Goal: Task Accomplishment & Management: Manage account settings

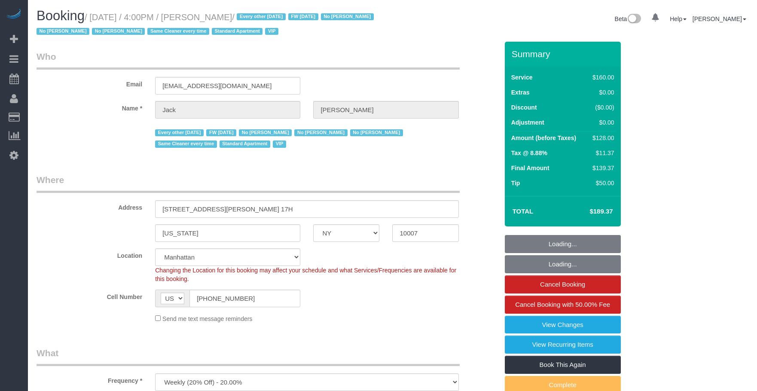
select select "NY"
select select "string:stripe-pm_1R9Bsk4VGloSiKo7ufTdcySD"
select select "spot1"
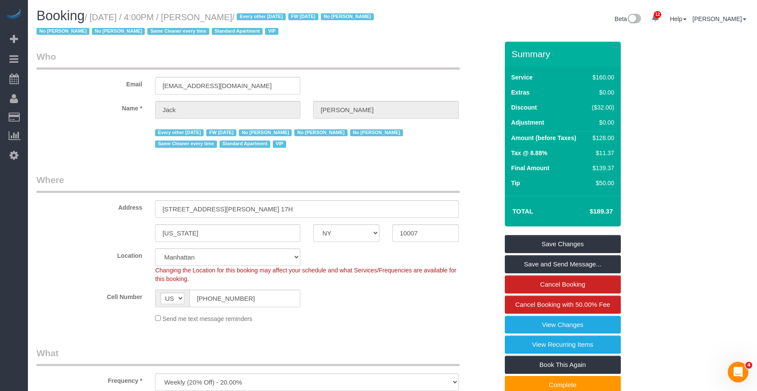
drag, startPoint x: 399, startPoint y: 52, endPoint x: 422, endPoint y: 52, distance: 23.2
click at [406, 52] on legend "Who" at bounding box center [248, 59] width 423 height 19
click at [366, 51] on legend "Who" at bounding box center [248, 59] width 423 height 19
drag, startPoint x: 228, startPoint y: 86, endPoint x: 95, endPoint y: 80, distance: 133.8
click at [95, 80] on div "Email jfbaughman@gmail.com" at bounding box center [267, 72] width 475 height 44
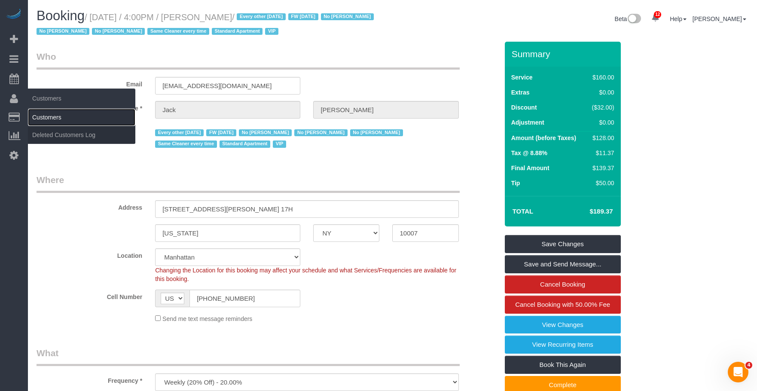
drag, startPoint x: 48, startPoint y: 115, endPoint x: 52, endPoint y: 114, distance: 4.3
click at [48, 115] on link "Customers" at bounding box center [81, 117] width 107 height 17
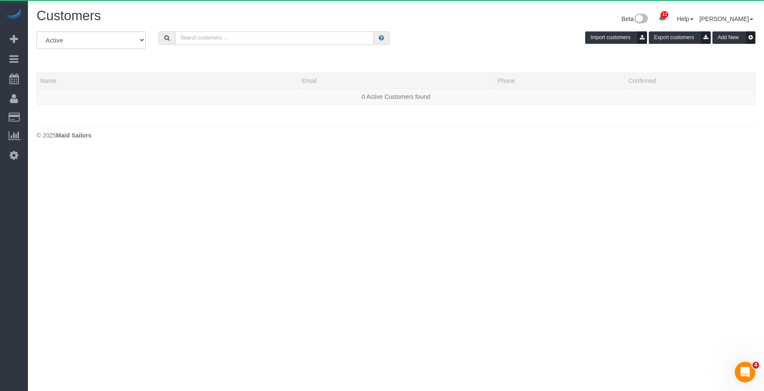
click at [252, 40] on input "text" at bounding box center [274, 37] width 199 height 13
paste input "[EMAIL_ADDRESS][DOMAIN_NAME]"
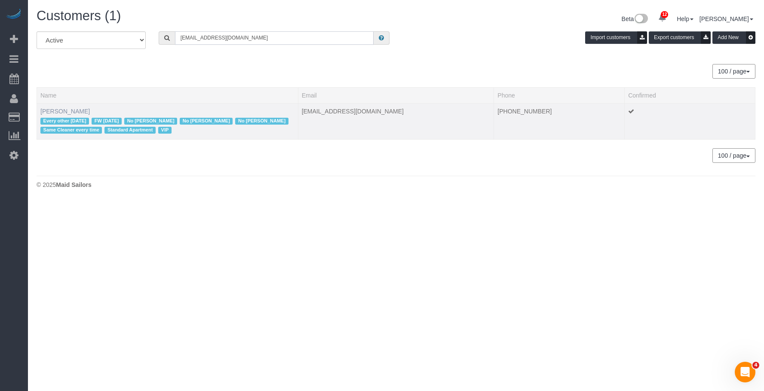
type input "[EMAIL_ADDRESS][DOMAIN_NAME]"
click at [73, 112] on link "Jack Baughman" at bounding box center [64, 111] width 49 height 7
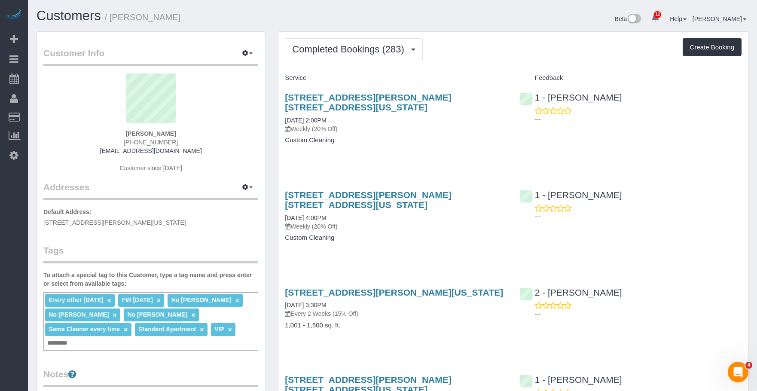
drag, startPoint x: 430, startPoint y: 150, endPoint x: 418, endPoint y: 128, distance: 24.6
click at [430, 149] on div "49 Chambers Street, Apt. 17h, New York, NY 10007 08/29/2025 2:00PM Weekly (20% …" at bounding box center [396, 123] width 235 height 76
click at [338, 53] on span "Completed Bookings (283)" at bounding box center [350, 49] width 116 height 11
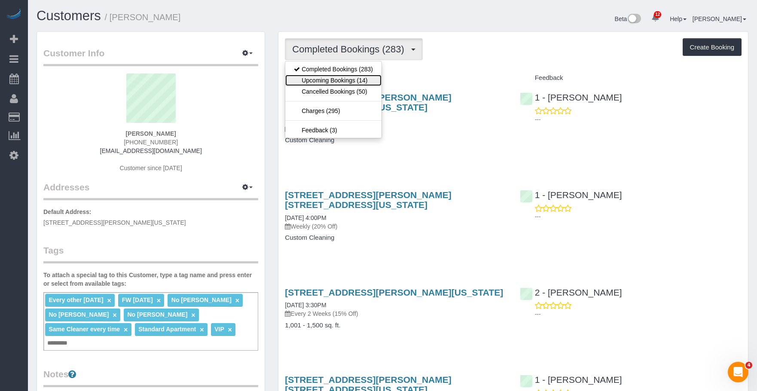
drag, startPoint x: 331, startPoint y: 83, endPoint x: 345, endPoint y: 88, distance: 15.1
click at [331, 82] on link "Upcoming Bookings (14)" at bounding box center [333, 80] width 96 height 11
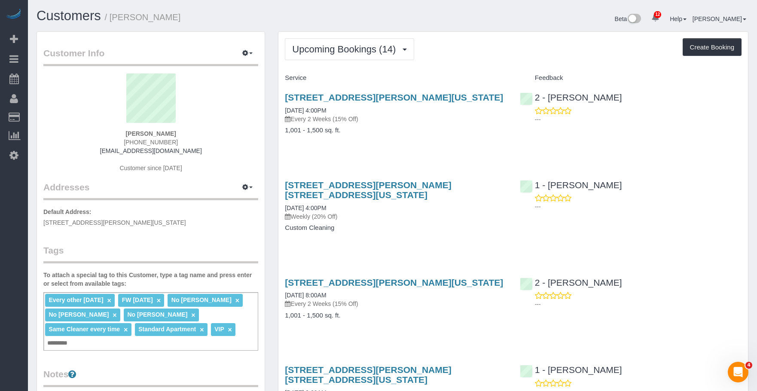
click at [429, 132] on h4 "1,001 - 1,500 sq. ft." at bounding box center [396, 130] width 222 height 7
click at [629, 239] on div "49 Chambers Street, Apt. 17h, New York, NY 10007 09/05/2025 4:00PM Weekly (20% …" at bounding box center [514, 211] width 470 height 76
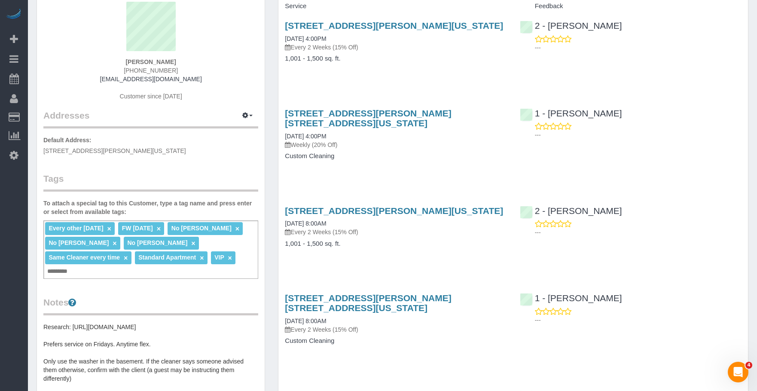
scroll to position [86, 0]
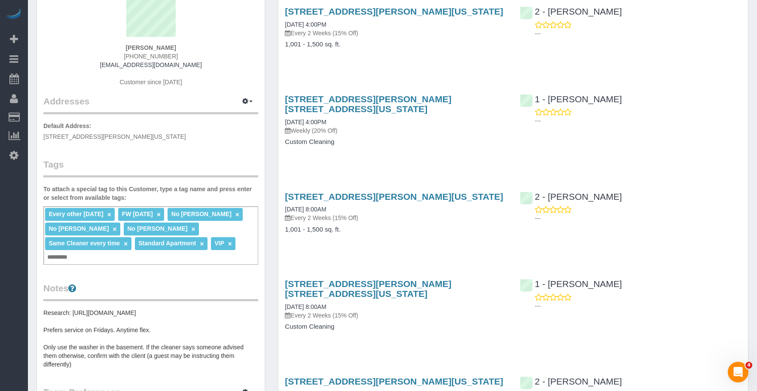
click at [425, 138] on h4 "Custom Cleaning" at bounding box center [396, 141] width 222 height 7
click at [365, 51] on div "49 Chambers Street, Apt #12h, New York, NY 10007 09/05/2025 4:00PM Every 2 Week…" at bounding box center [396, 32] width 235 height 66
click at [377, 126] on p "Weekly (20% Off)" at bounding box center [396, 130] width 222 height 9
click at [378, 126] on div "49 Chambers Street, Apt. 17h, New York, NY 10007 09/05/2025 4:00PM Weekly (20% …" at bounding box center [396, 125] width 235 height 76
click at [409, 230] on div "49 Chambers Street, Apt #12h, New York, NY 10007 09/19/2025 8:00AM Every 2 Week…" at bounding box center [396, 217] width 235 height 66
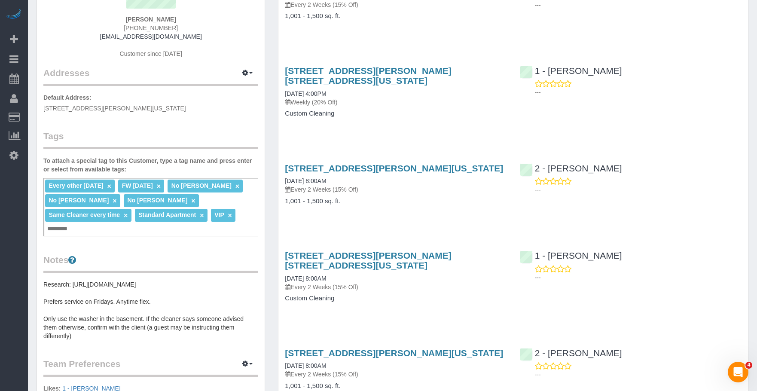
scroll to position [129, 0]
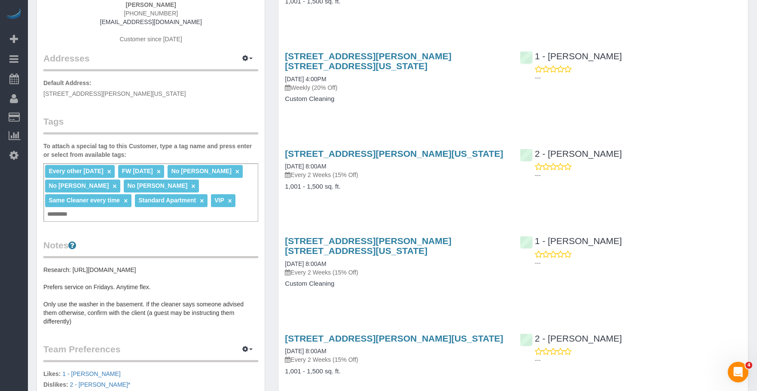
click at [395, 268] on p "Every 2 Weeks (15% Off)" at bounding box center [396, 272] width 222 height 9
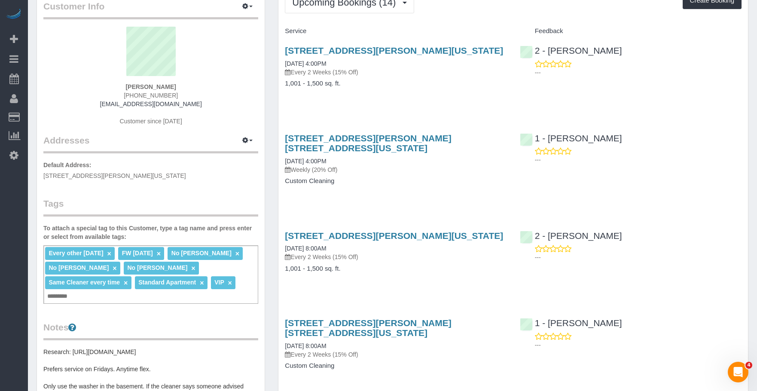
scroll to position [0, 0]
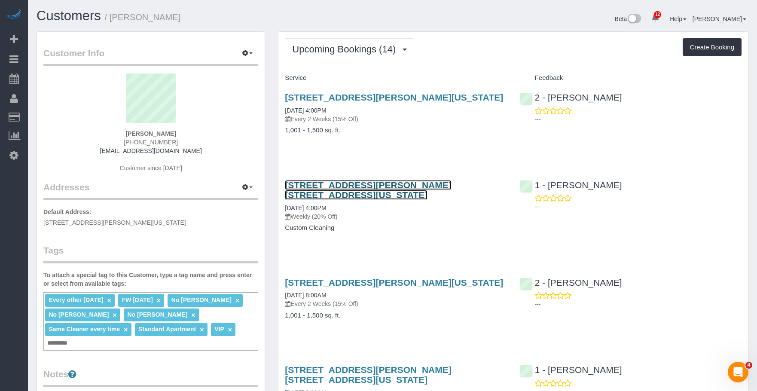
click at [421, 184] on link "49 Chambers Street, Apt. 17h, New York, NY 10007" at bounding box center [368, 190] width 166 height 20
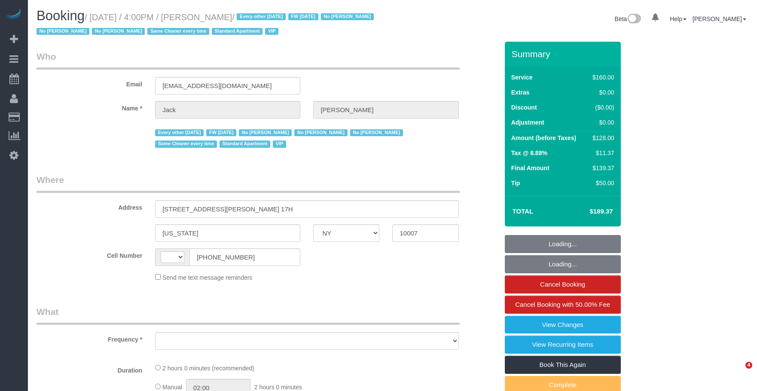
select select "NY"
select select "number:56"
select select "number:78"
select select "number:15"
select select "number:6"
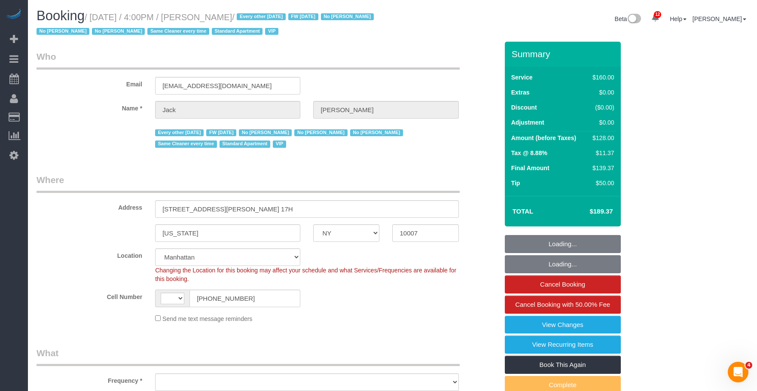
select select "string:US"
select select "string:stripe-pm_1R9Bsk4VGloSiKo7ufTdcySD"
select select "object:913"
select select "spot1"
select select "object:1458"
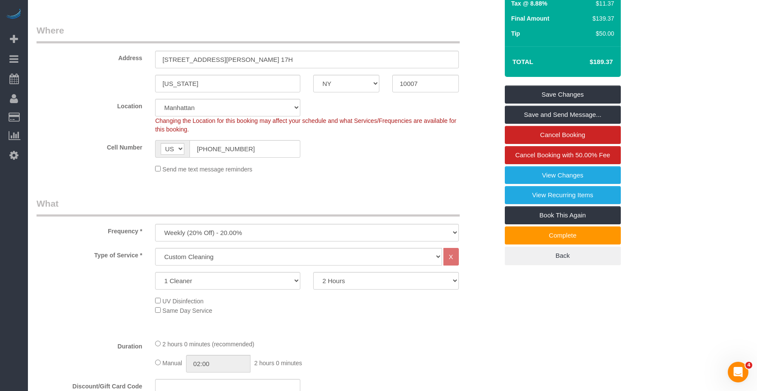
scroll to position [129, 0]
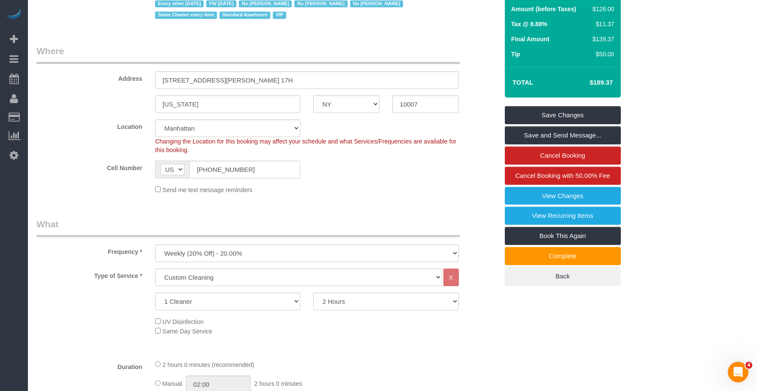
click at [379, 200] on fieldset "Where Address 49 Chambers Street, Apt. 17H New York AK AL AR AZ CA CO CT DC DE …" at bounding box center [268, 123] width 462 height 156
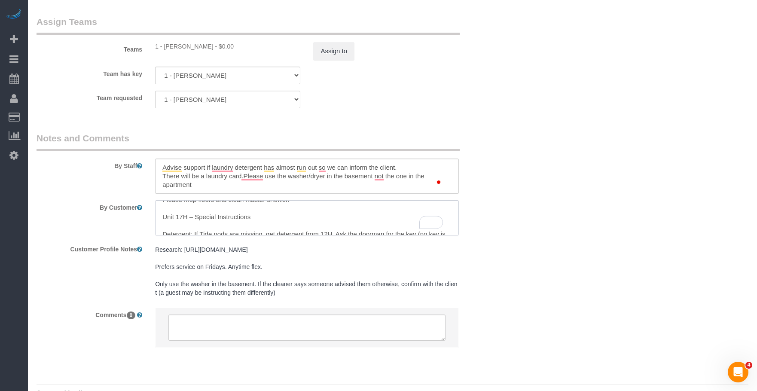
scroll to position [0, 0]
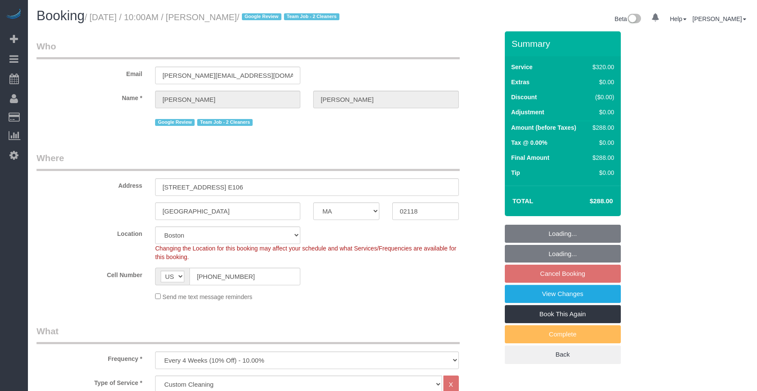
select select "MA"
select select "2"
select select "string:stripe-pm_1RQq0X4VGloSiKo7b6FrkEVB"
select select "spot3"
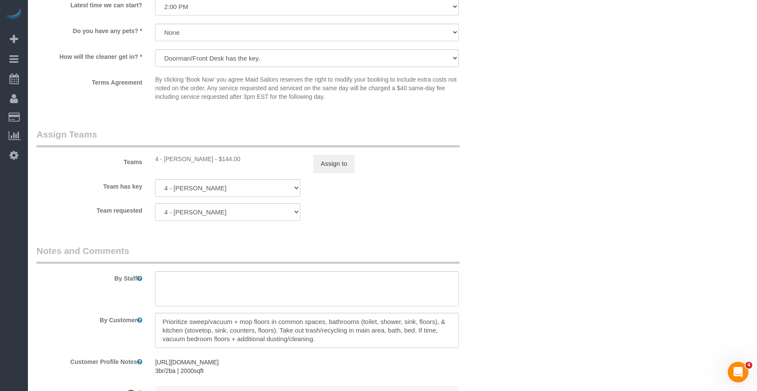
scroll to position [903, 0]
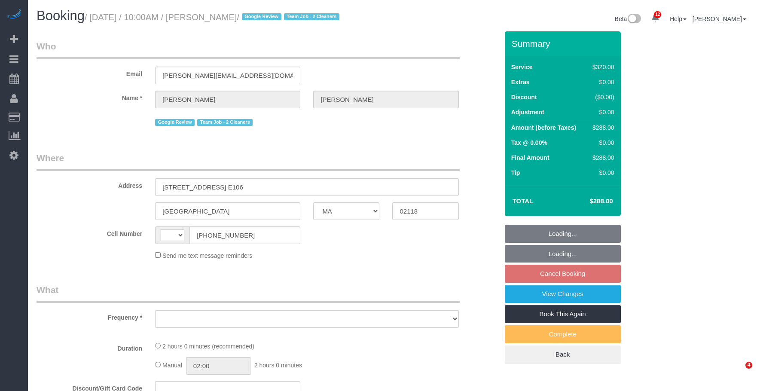
select select "MA"
select select "object:485"
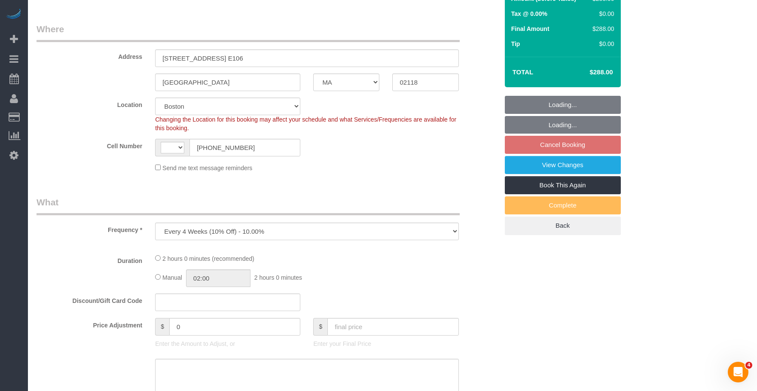
select select "string:stripe-pm_1RQq0X4VGloSiKo7b6FrkEVB"
select select "2"
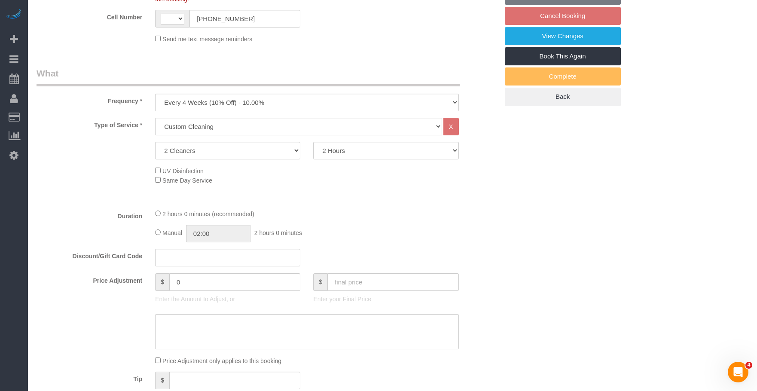
select select "object:867"
select select "string:US"
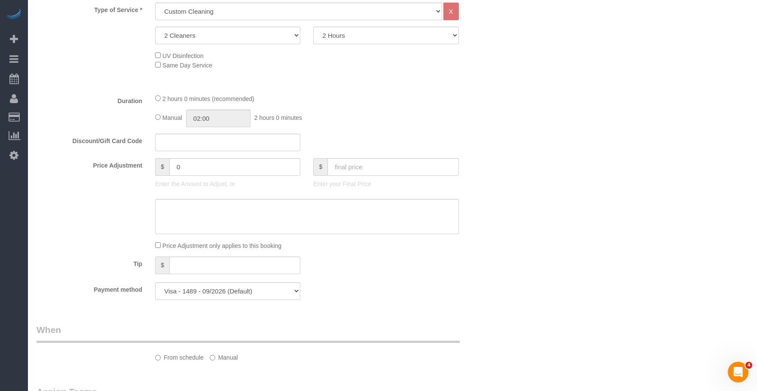
select select "spot3"
select select "number:58"
select select "number:74"
select select "number:15"
select select "number:6"
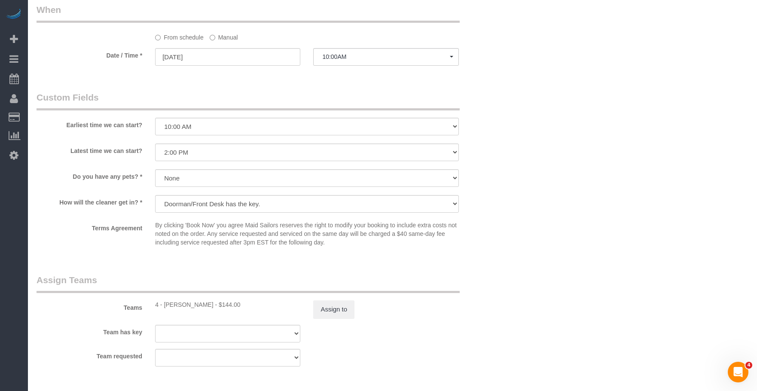
scroll to position [645, 0]
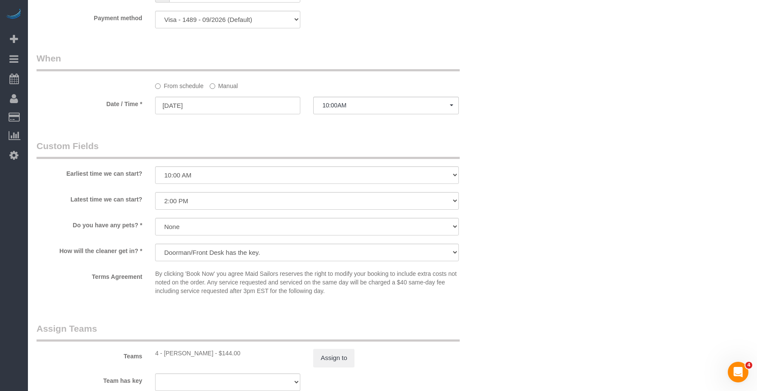
drag, startPoint x: 228, startPoint y: 86, endPoint x: 242, endPoint y: 110, distance: 28.3
click at [228, 86] on label "Manual" at bounding box center [224, 85] width 28 height 12
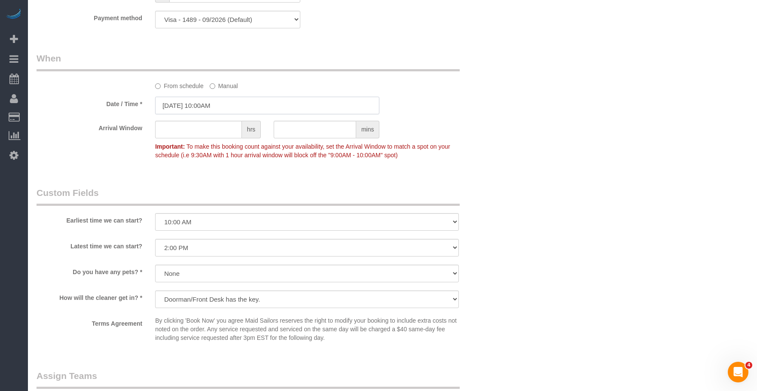
click at [250, 106] on input "09/08/2025 10:00AM" at bounding box center [267, 106] width 224 height 18
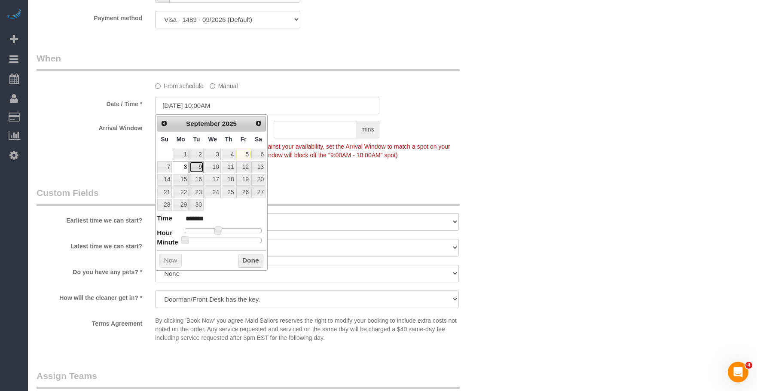
click at [196, 167] on link "9" at bounding box center [197, 167] width 14 height 12
type input "09/09/2025 10:00AM"
click at [572, 192] on div "Who Email erik@freehawk.net Name * Erik Swanson Google Review Team Job - 2 Clea…" at bounding box center [393, 44] width 712 height 1314
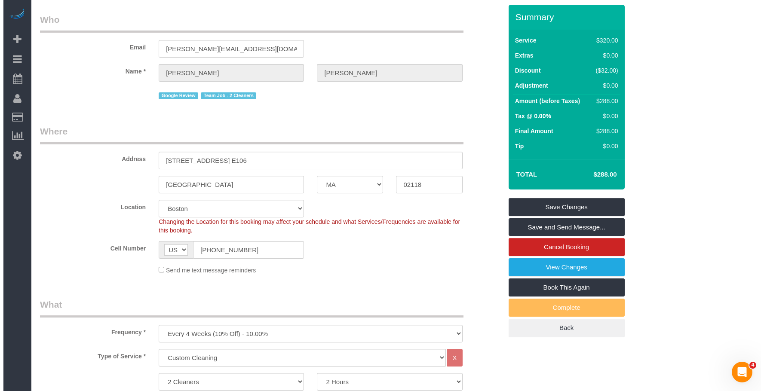
scroll to position [0, 0]
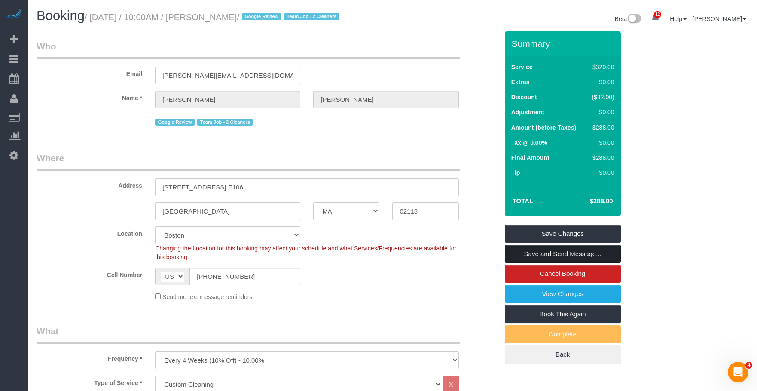
click at [572, 253] on link "Save and Send Message..." at bounding box center [563, 254] width 116 height 18
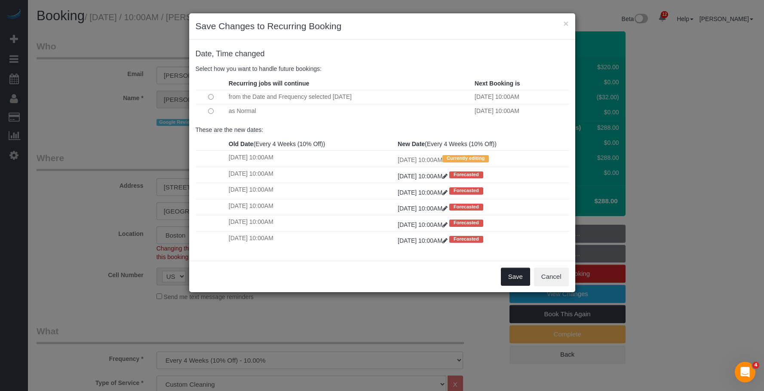
click at [512, 277] on button "Save" at bounding box center [515, 277] width 29 height 18
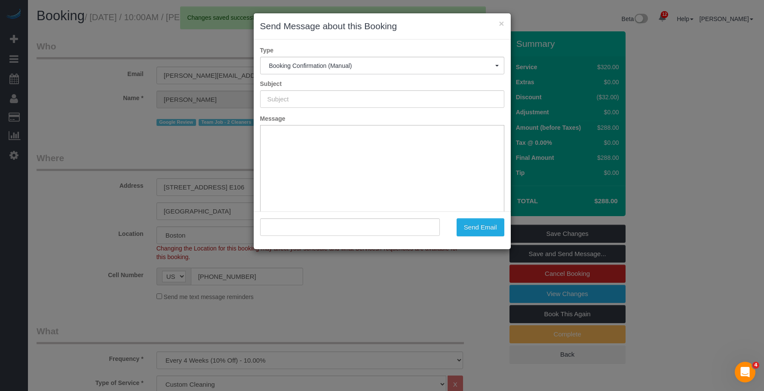
type input "Cleaning Confirmed for 09/09/2025 at 10:00am"
type input ""Erik Swanson" <erik@freehawk.net>"
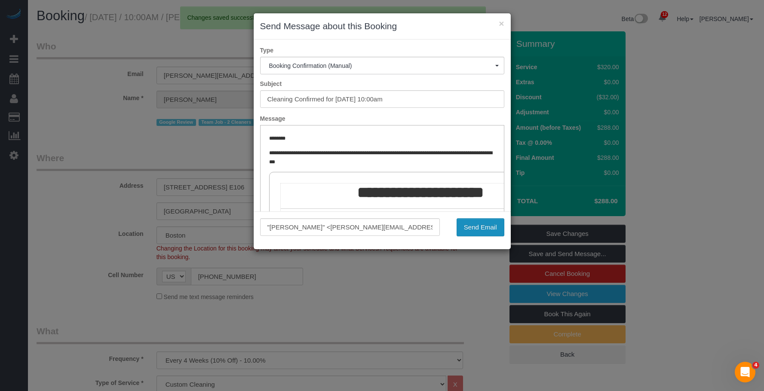
drag, startPoint x: 477, startPoint y: 227, endPoint x: 13, endPoint y: 39, distance: 500.6
click at [477, 227] on button "Send Email" at bounding box center [481, 227] width 48 height 18
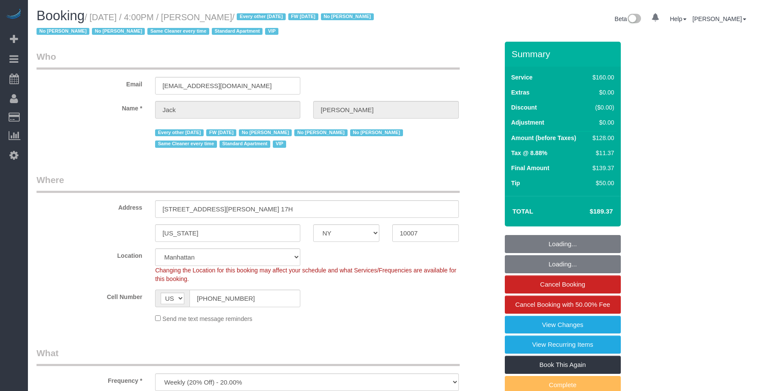
select select "NY"
select select "string:stripe-pm_1R9Bsk4VGloSiKo7ufTdcySD"
select select "spot1"
select select "number:56"
select select "number:78"
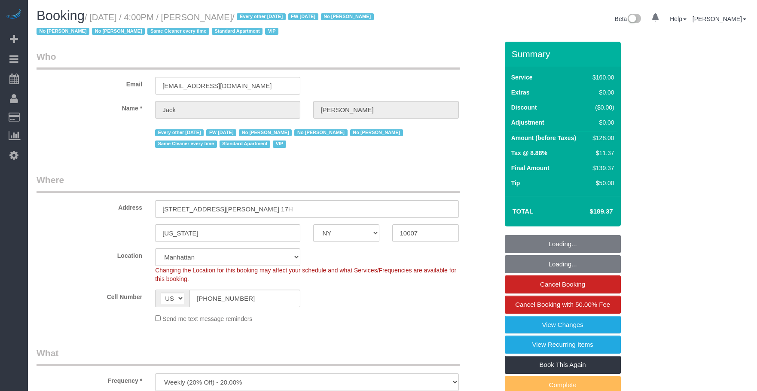
select select "number:15"
select select "number:6"
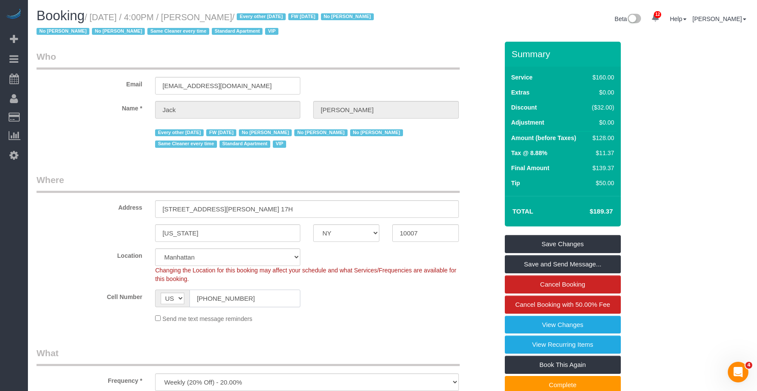
drag, startPoint x: 252, startPoint y: 301, endPoint x: 169, endPoint y: 247, distance: 100.0
click at [95, 277] on sui-booking-location "Location [GEOGRAPHIC_DATA] [GEOGRAPHIC_DATA] [GEOGRAPHIC_DATA] [GEOGRAPHIC_DATA…" at bounding box center [268, 285] width 462 height 75
